Goal: Task Accomplishment & Management: Check status

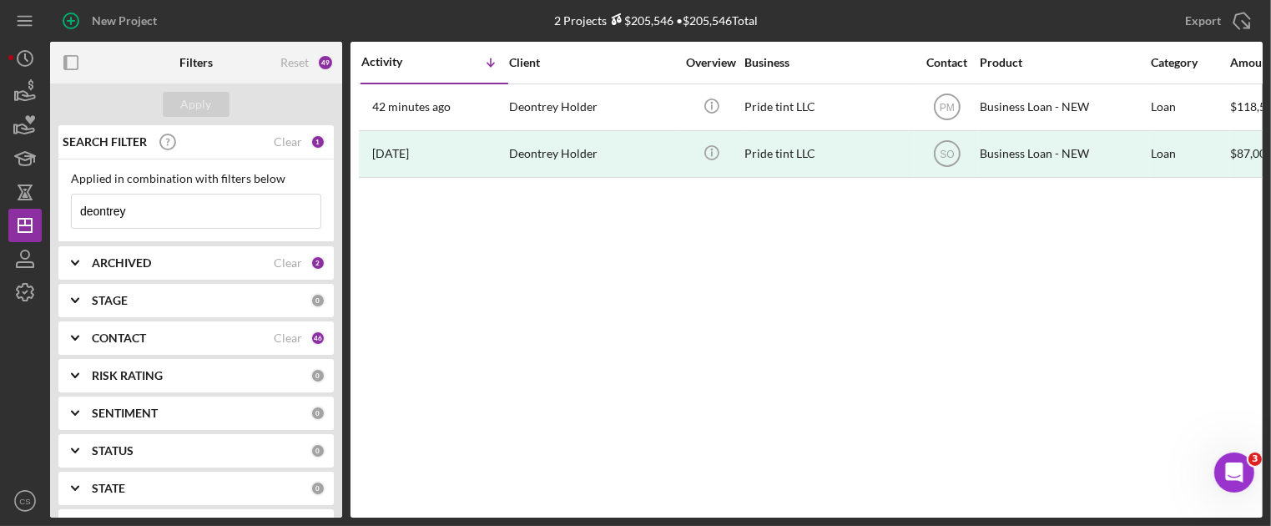
drag, startPoint x: 220, startPoint y: 219, endPoint x: -61, endPoint y: 186, distance: 283.1
click at [0, 186] on html "New Project 2 Projects $205,546 • $205,546 Total deontrey Export Icon/Export Fi…" at bounding box center [635, 263] width 1271 height 526
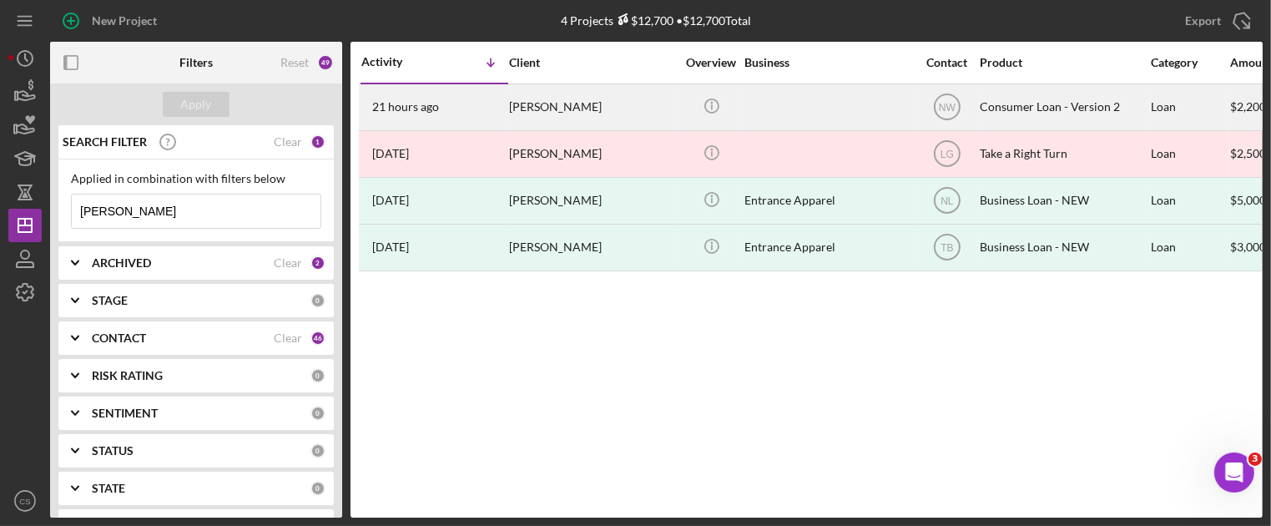
type input "[PERSON_NAME]"
click at [387, 103] on time "21 hours ago" at bounding box center [405, 106] width 67 height 13
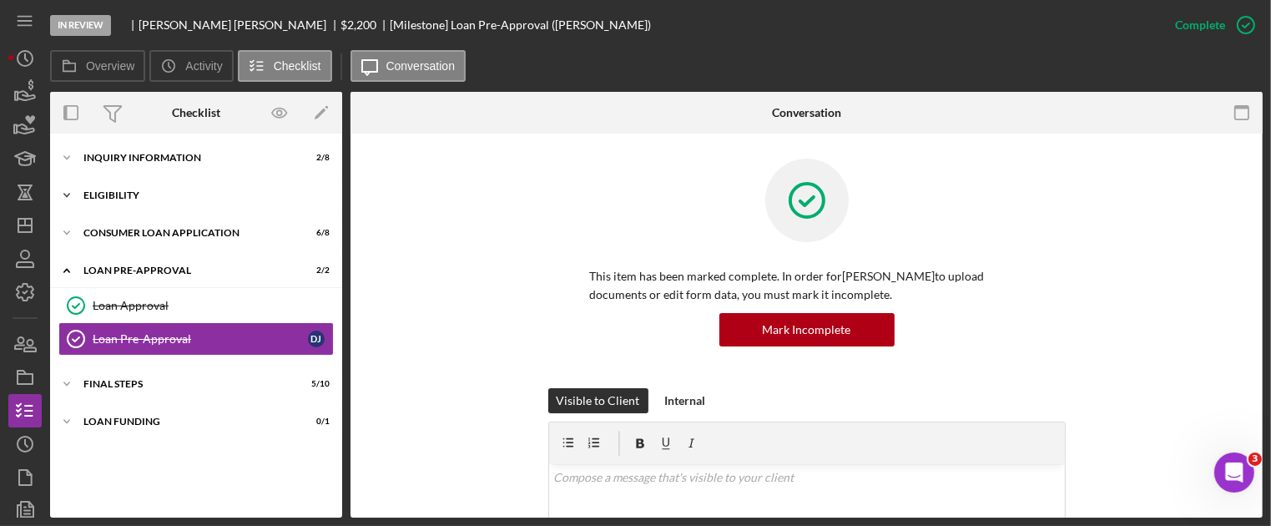
click at [63, 199] on icon "Icon/Expander" at bounding box center [66, 195] width 33 height 33
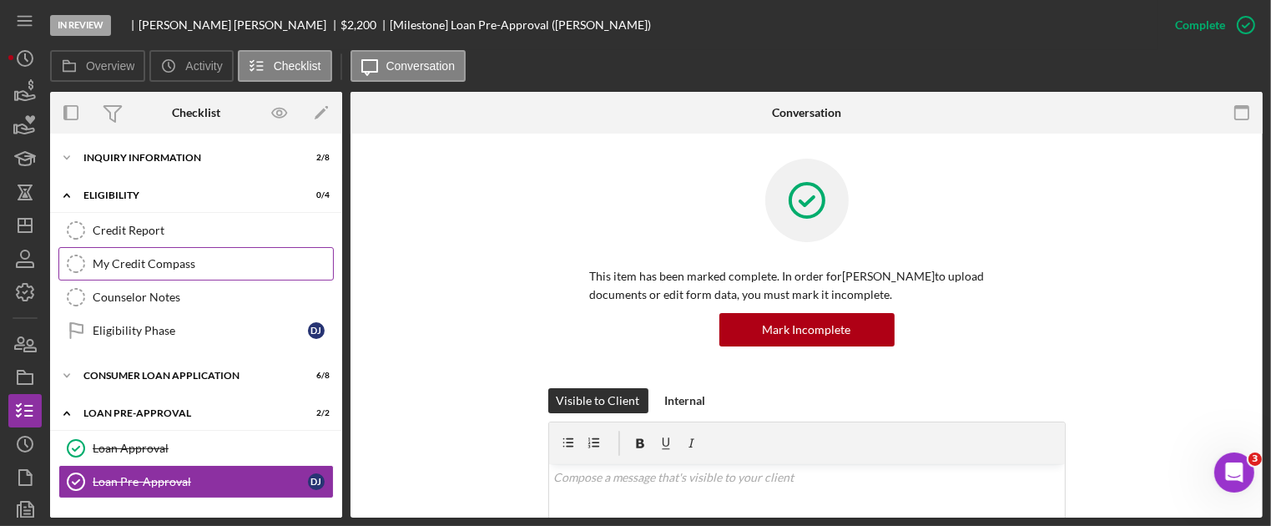
click at [76, 260] on icon "My Credit Compass" at bounding box center [76, 264] width 42 height 42
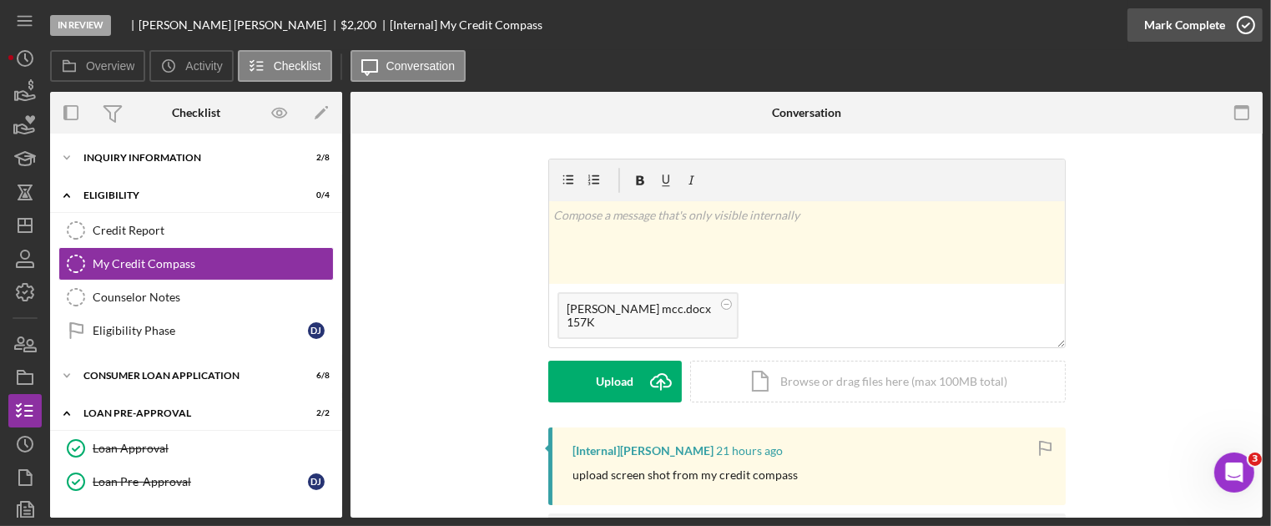
click at [1237, 23] on icon "button" at bounding box center [1246, 25] width 42 height 42
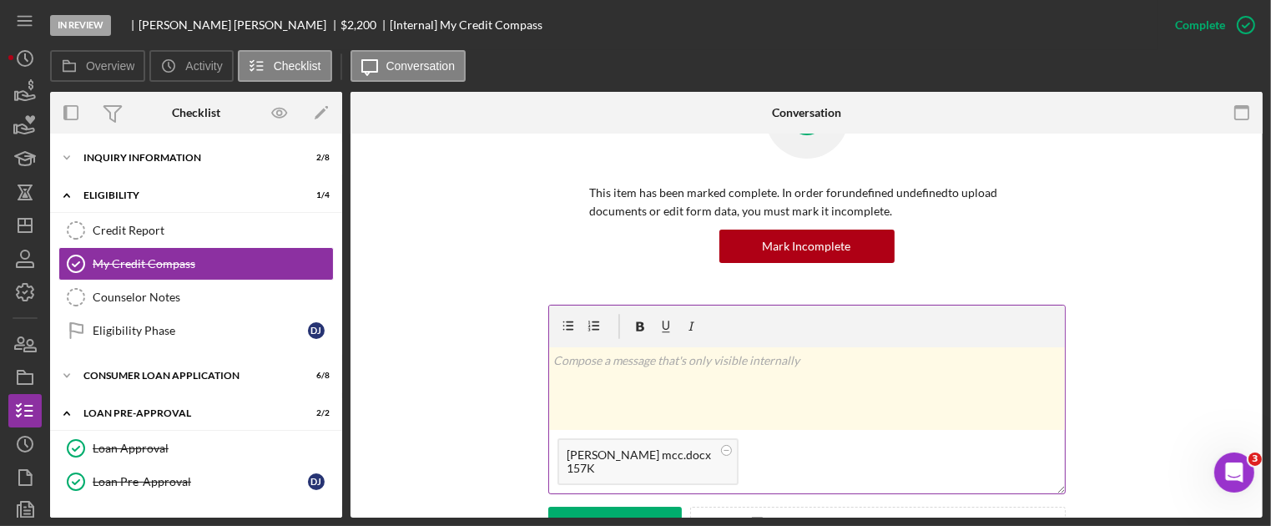
scroll to position [250, 0]
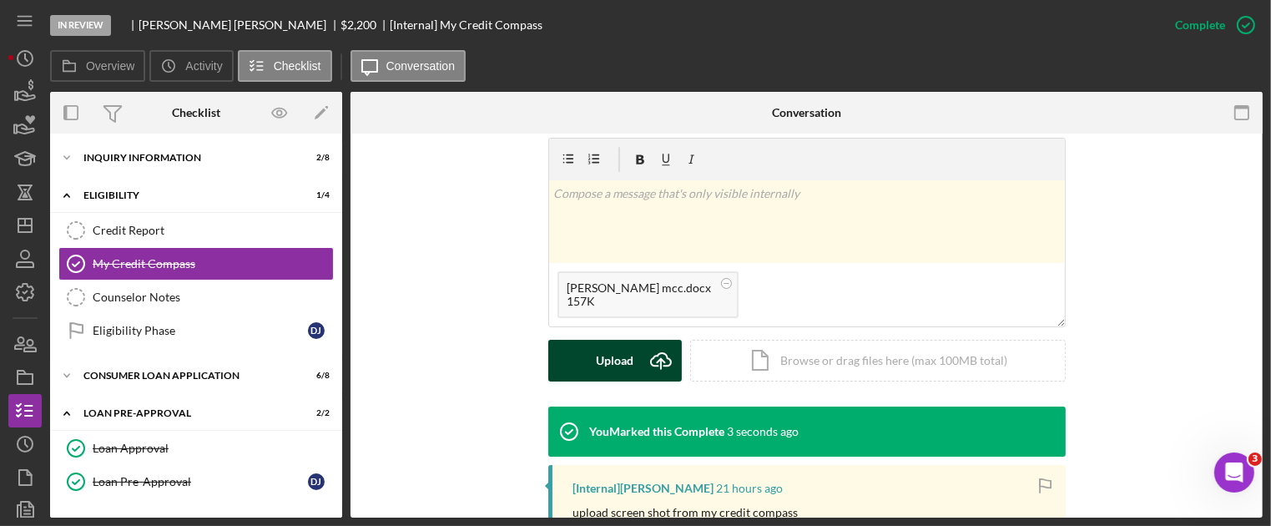
click at [653, 358] on icon "Icon/Upload" at bounding box center [661, 361] width 42 height 42
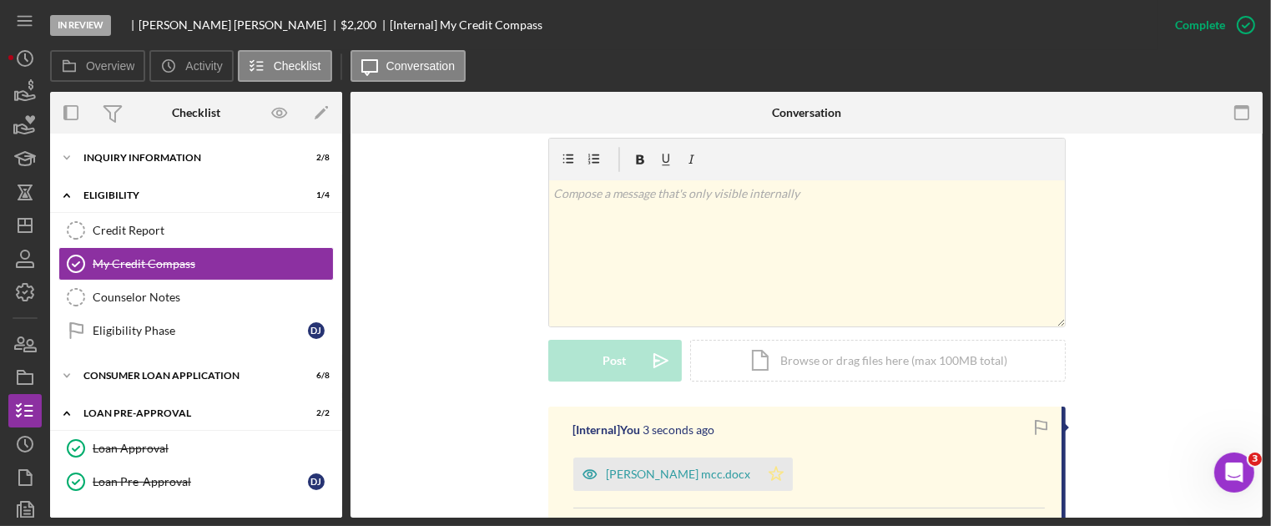
click at [769, 478] on polygon "button" at bounding box center [776, 473] width 14 height 13
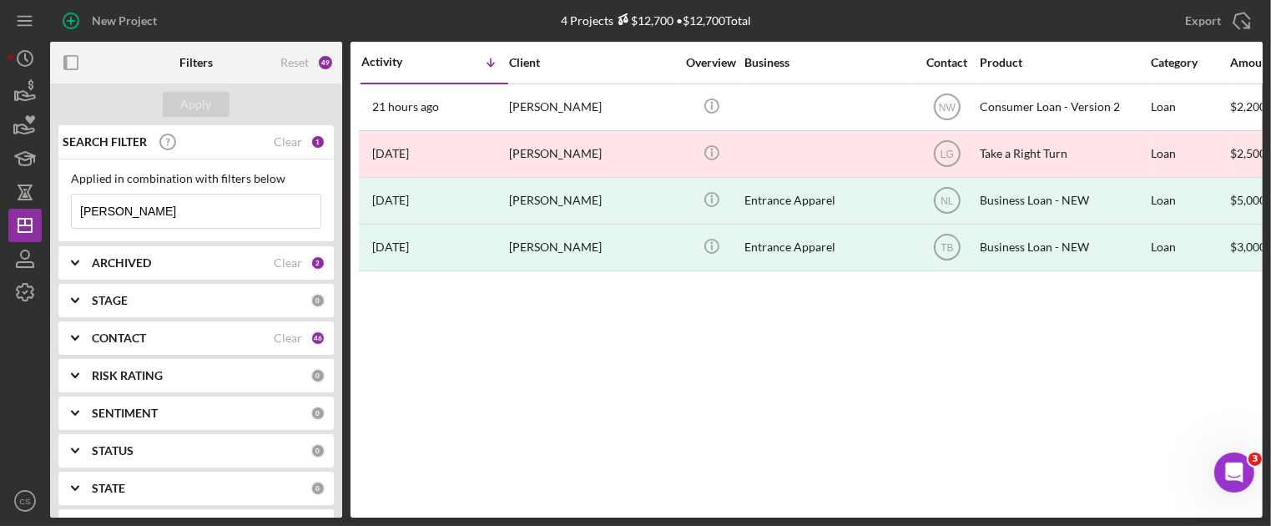
click at [164, 216] on input "[PERSON_NAME]" at bounding box center [196, 210] width 249 height 33
click at [159, 216] on input "[PERSON_NAME]" at bounding box center [196, 210] width 249 height 33
type input "f"
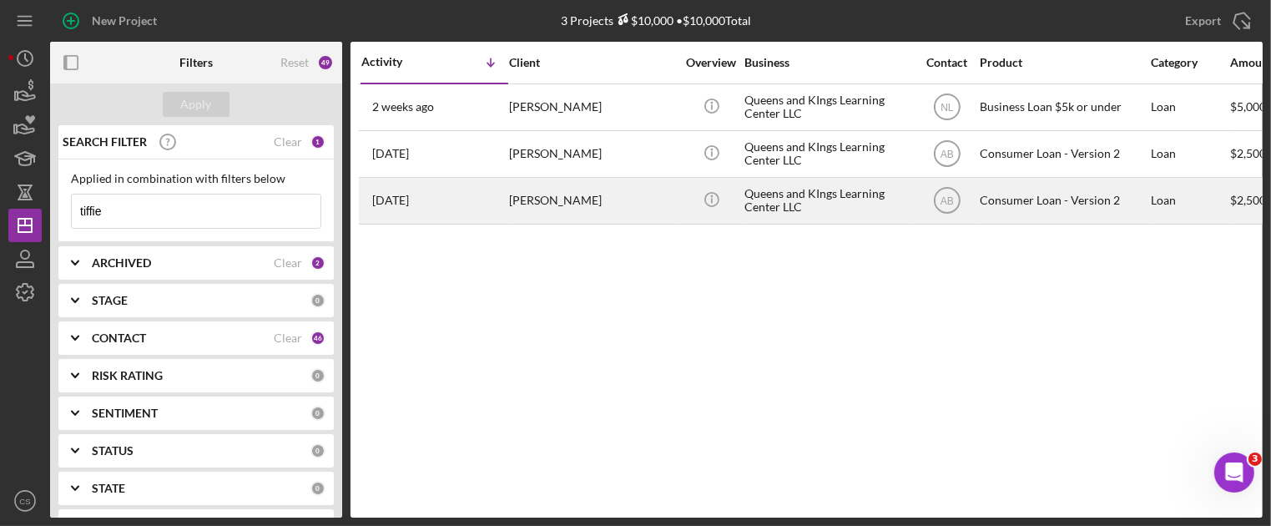
type input "tiffie"
click at [409, 201] on time "[DATE]" at bounding box center [390, 200] width 37 height 13
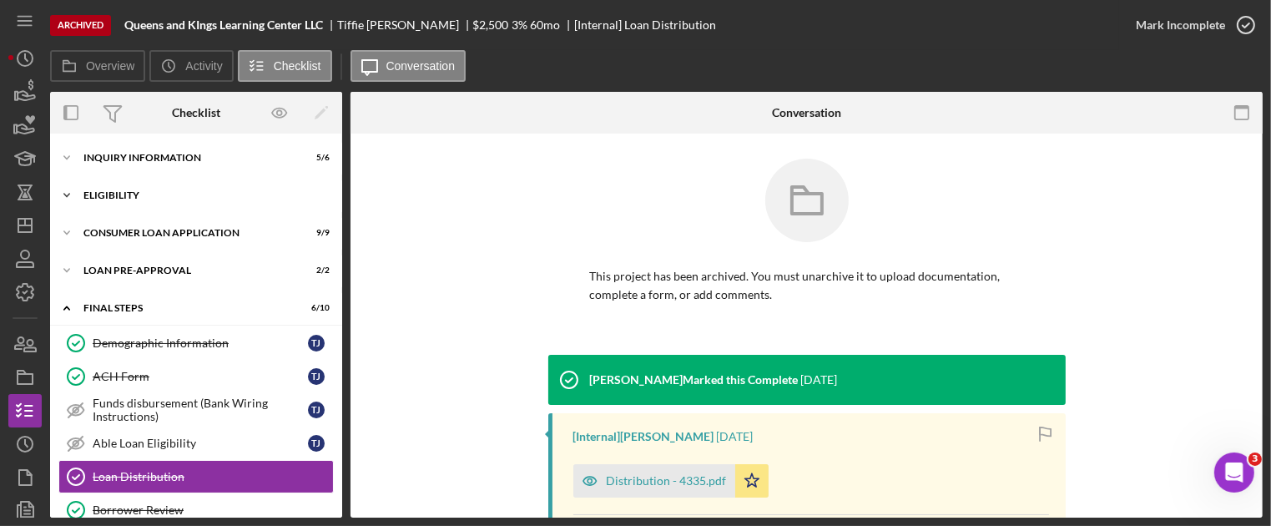
click at [69, 199] on icon "Icon/Expander" at bounding box center [66, 195] width 33 height 33
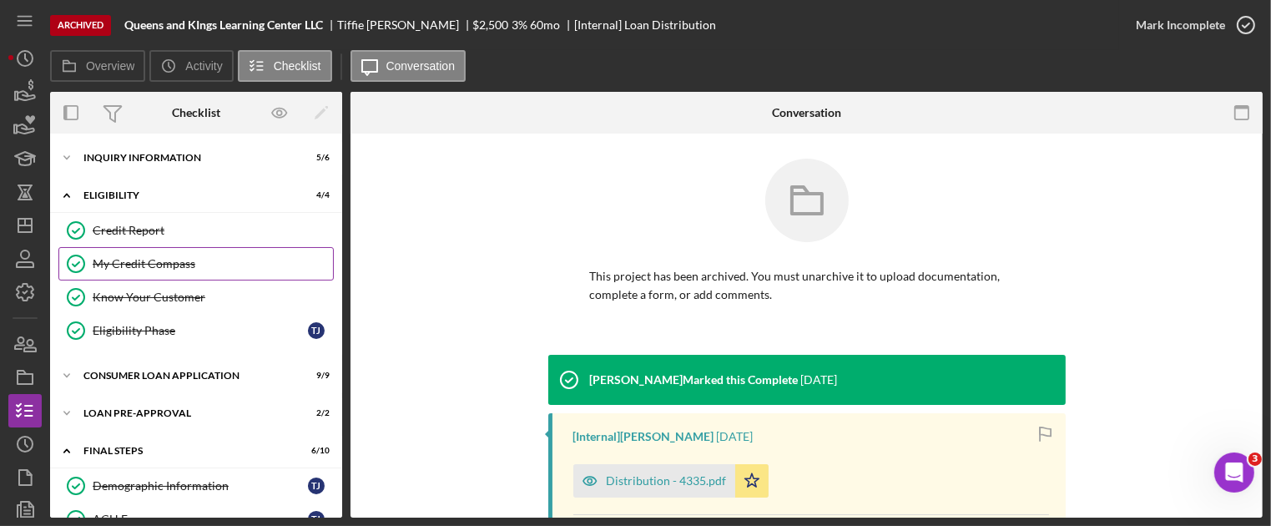
click at [99, 257] on div "My Credit Compass" at bounding box center [213, 263] width 240 height 13
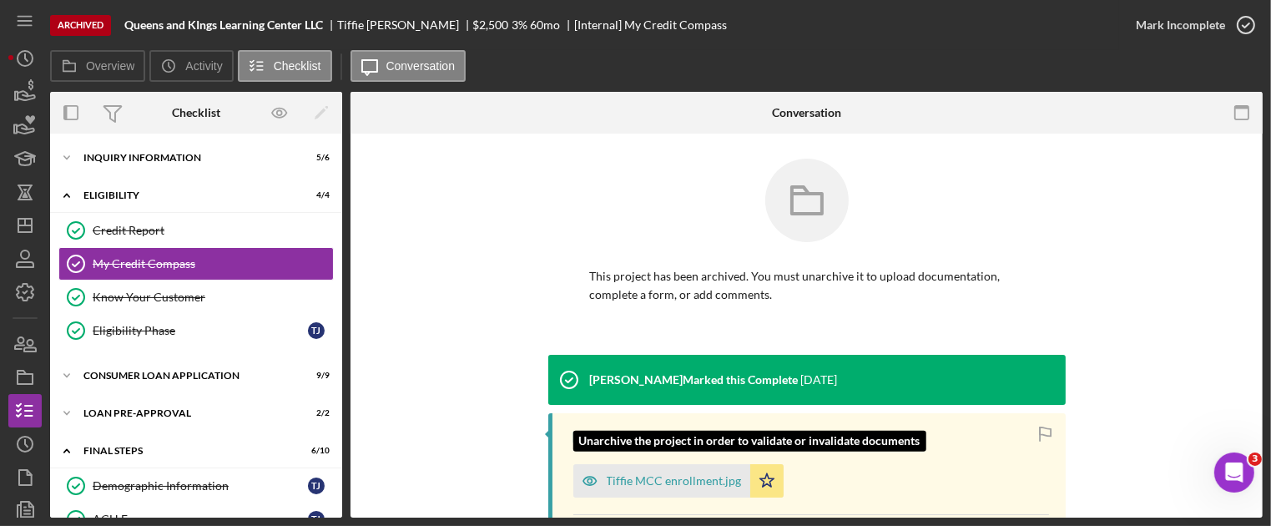
click at [666, 483] on div "Tiffie MCC enrollment.jpg" at bounding box center [674, 480] width 135 height 13
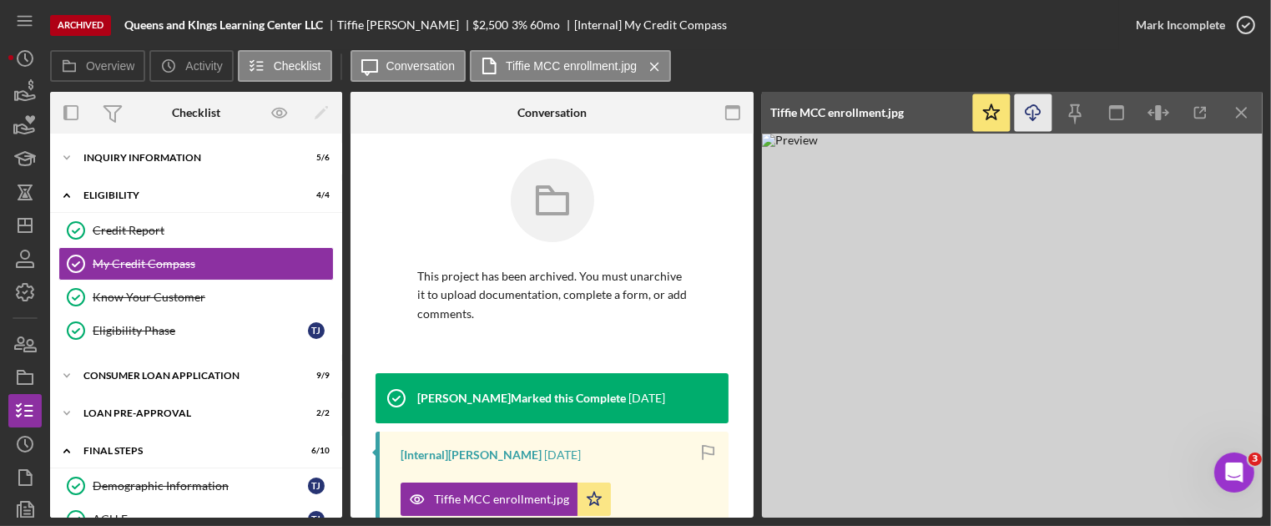
click at [1028, 118] on icon "Icon/Download" at bounding box center [1034, 113] width 38 height 38
click at [1026, 119] on icon "Icon/Download" at bounding box center [1034, 113] width 38 height 38
click at [1028, 116] on icon "Icon/Download" at bounding box center [1034, 113] width 38 height 38
click at [906, 270] on img at bounding box center [1012, 326] width 501 height 384
